Goal: Information Seeking & Learning: Learn about a topic

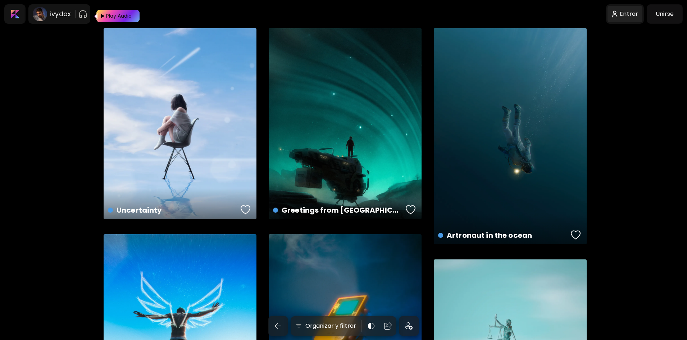
click at [618, 17] on img at bounding box center [615, 14] width 6 height 8
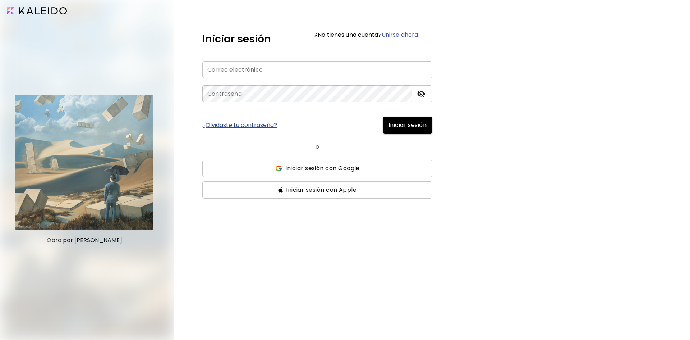
type input "**********"
click at [400, 131] on button "Iniciar sesión" at bounding box center [408, 124] width 50 height 17
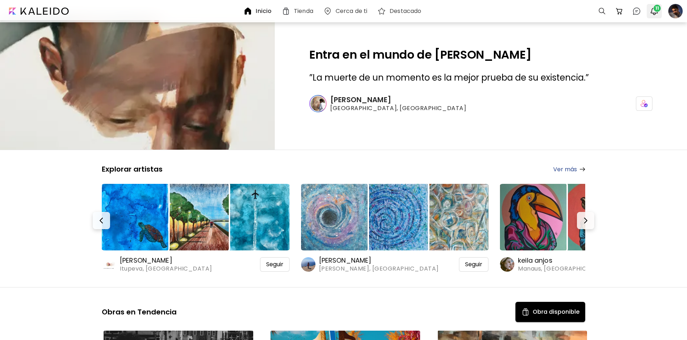
click at [654, 4] on div at bounding box center [653, 11] width 15 height 14
click at [656, 11] on span "11" at bounding box center [656, 8] width 7 height 7
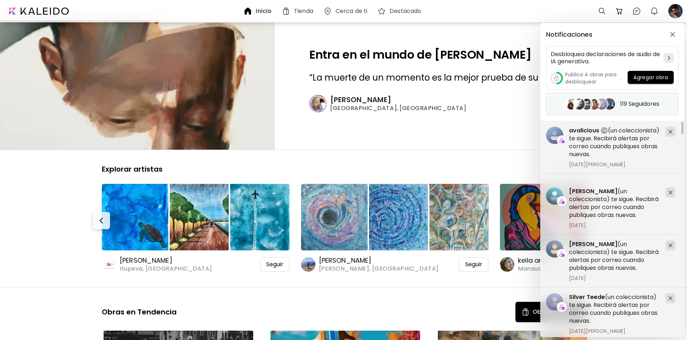
click at [643, 108] on div "119 Seguidores" at bounding box center [612, 104] width 132 height 22
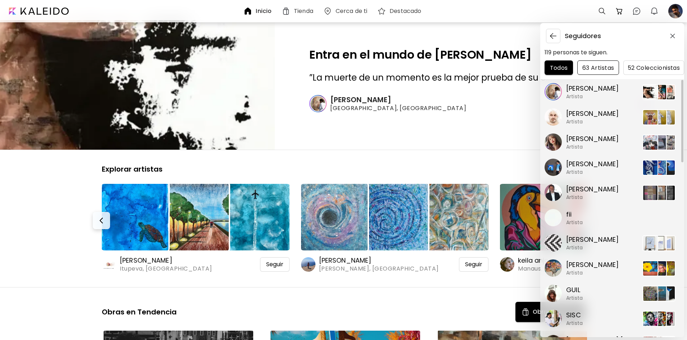
click at [609, 70] on span "63 Artistas" at bounding box center [598, 68] width 30 height 8
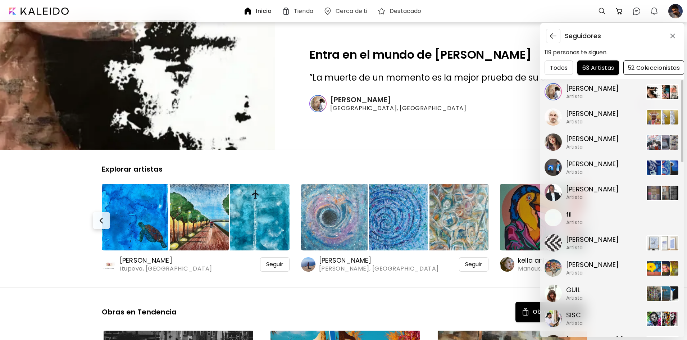
click at [645, 69] on span "52 Coleccionistas" at bounding box center [653, 68] width 49 height 8
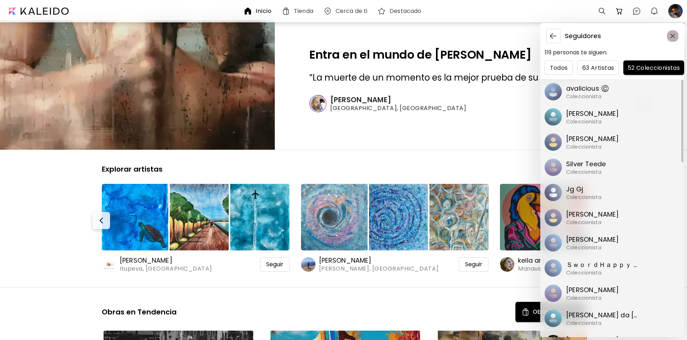
click at [670, 37] on img "button" at bounding box center [672, 35] width 5 height 5
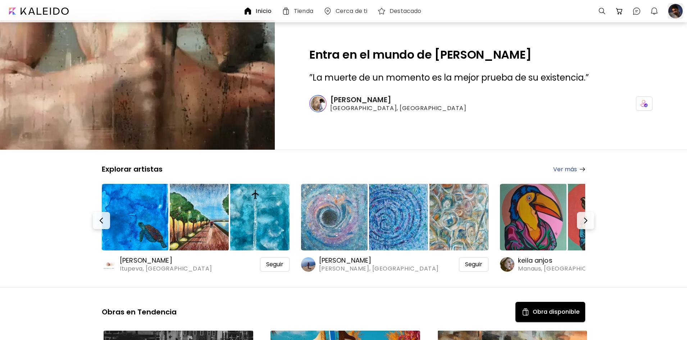
click at [684, 8] on div at bounding box center [675, 11] width 19 height 19
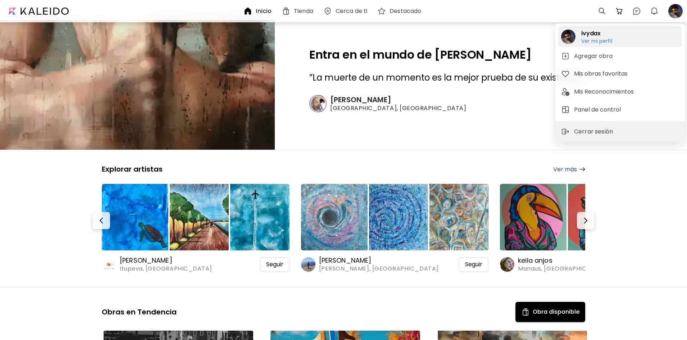
click at [590, 41] on h6 "Ver mi perfil" at bounding box center [596, 41] width 31 height 6
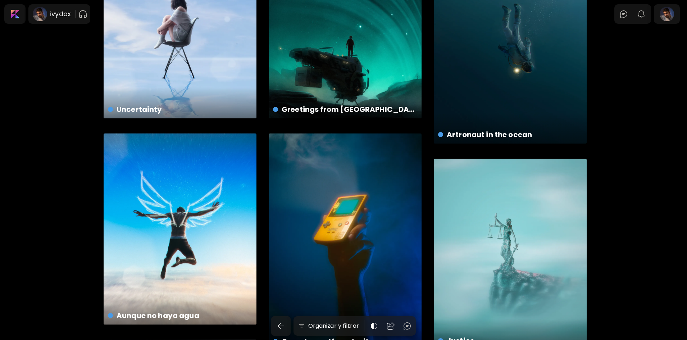
scroll to position [108, 0]
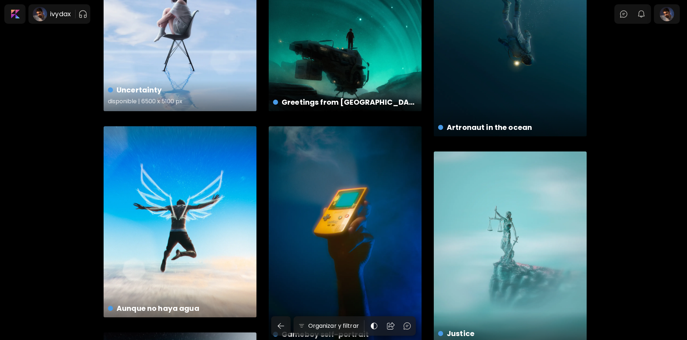
click at [231, 85] on h4 "Uncertainty" at bounding box center [179, 89] width 143 height 11
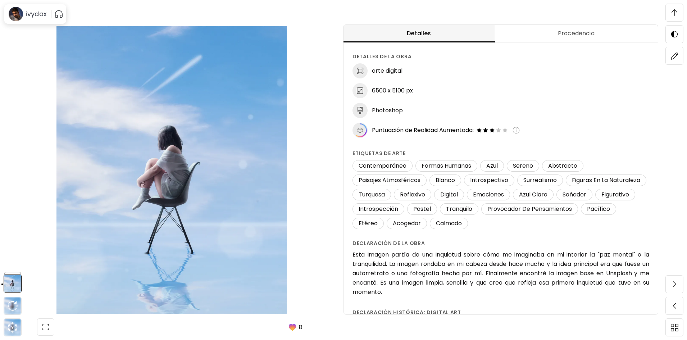
scroll to position [467, 0]
drag, startPoint x: 460, startPoint y: 130, endPoint x: 498, endPoint y: 129, distance: 37.8
click at [498, 129] on div "Puntuación de Realidad Aumentada:" at bounding box center [510, 130] width 277 height 15
click at [495, 129] on img at bounding box center [492, 130] width 6 height 6
click at [518, 130] on img at bounding box center [515, 130] width 7 height 7
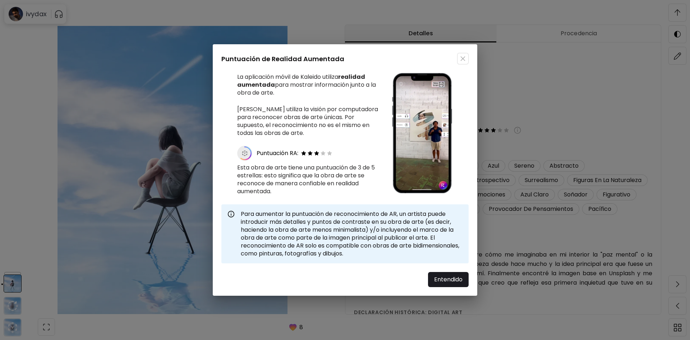
click at [531, 129] on div "Puntuación de Realidad Aumentada La aplicación móvil de Kaleido utiliza realida…" at bounding box center [345, 170] width 690 height 340
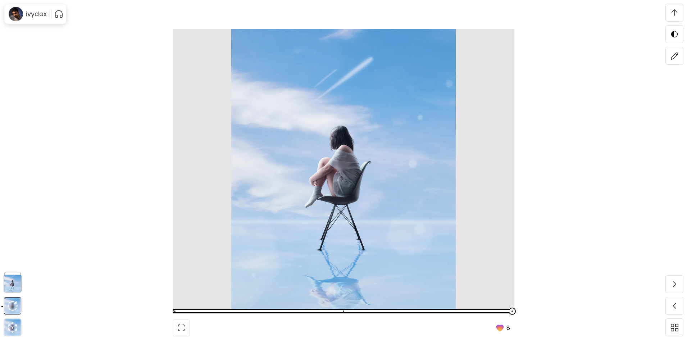
scroll to position [2193, 0]
click at [674, 14] on img at bounding box center [674, 12] width 6 height 6
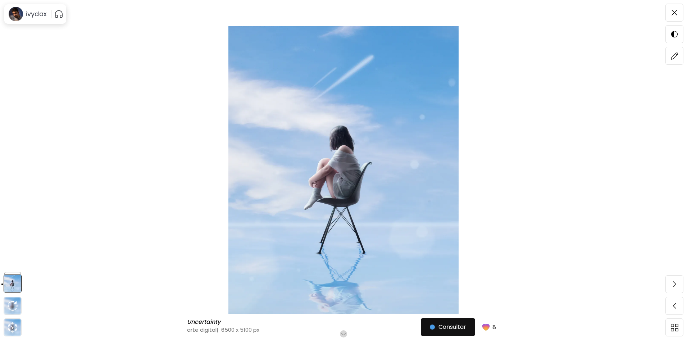
click at [531, 120] on img at bounding box center [343, 170] width 626 height 288
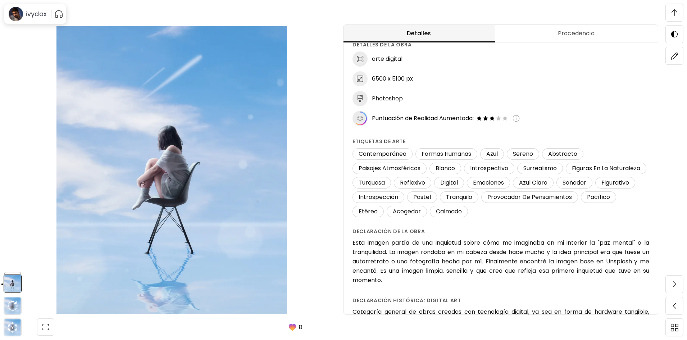
scroll to position [48, 0]
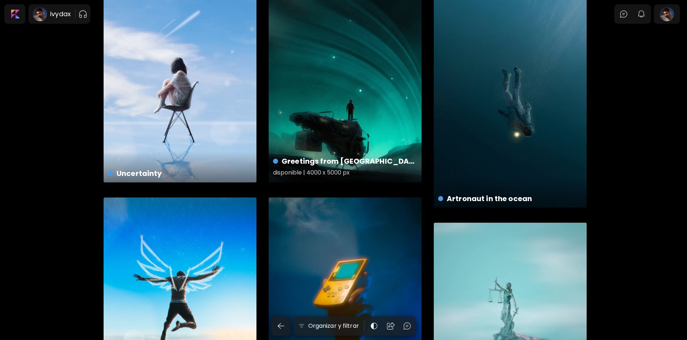
scroll to position [36, 0]
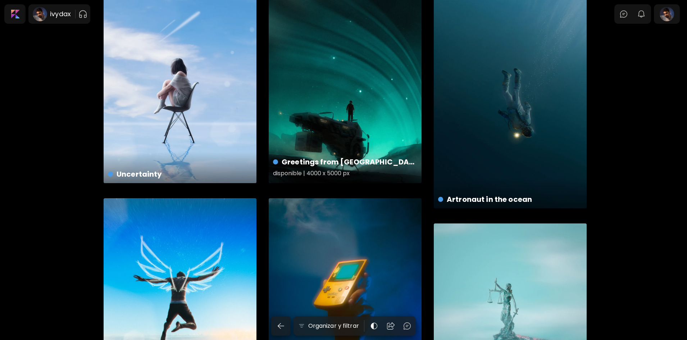
click at [380, 92] on div "Greetings from Andromeda disponible | 4000 x 5000 px" at bounding box center [345, 87] width 153 height 191
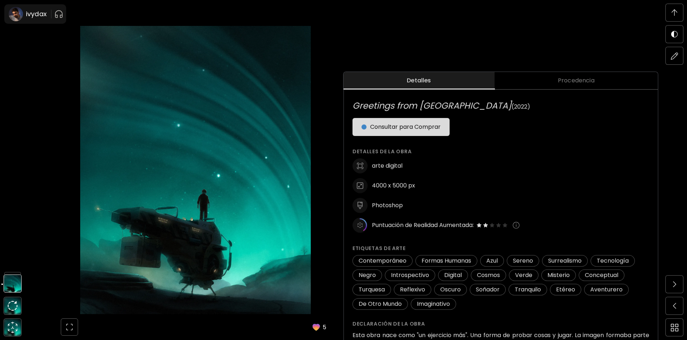
scroll to position [324, 0]
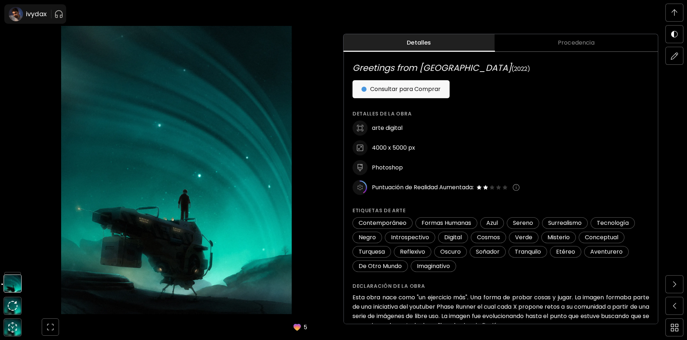
click at [508, 188] on img at bounding box center [504, 187] width 6 height 6
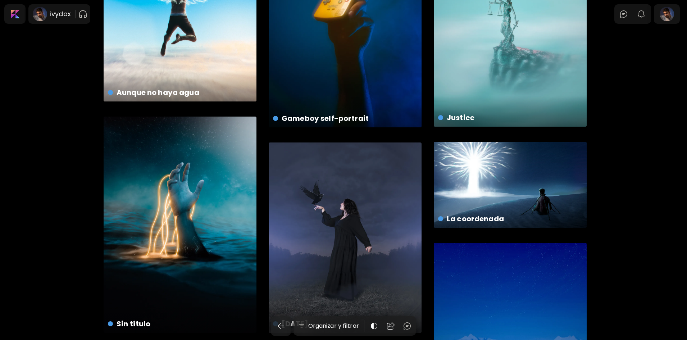
scroll to position [36, 0]
